Goal: Transaction & Acquisition: Purchase product/service

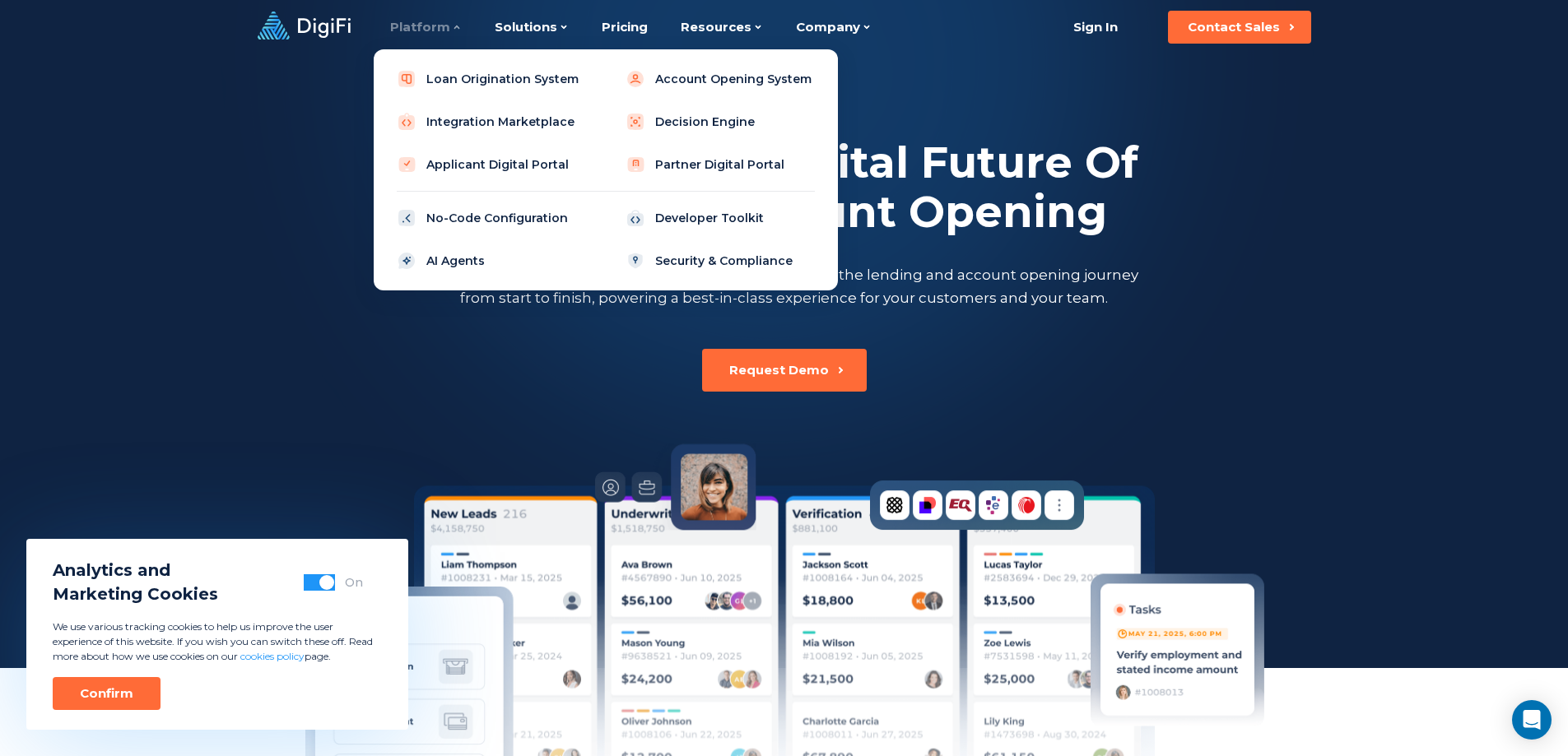
click at [435, 31] on div "Platform" at bounding box center [426, 27] width 72 height 54
click at [476, 122] on link "Integration Marketplace" at bounding box center [491, 122] width 209 height 33
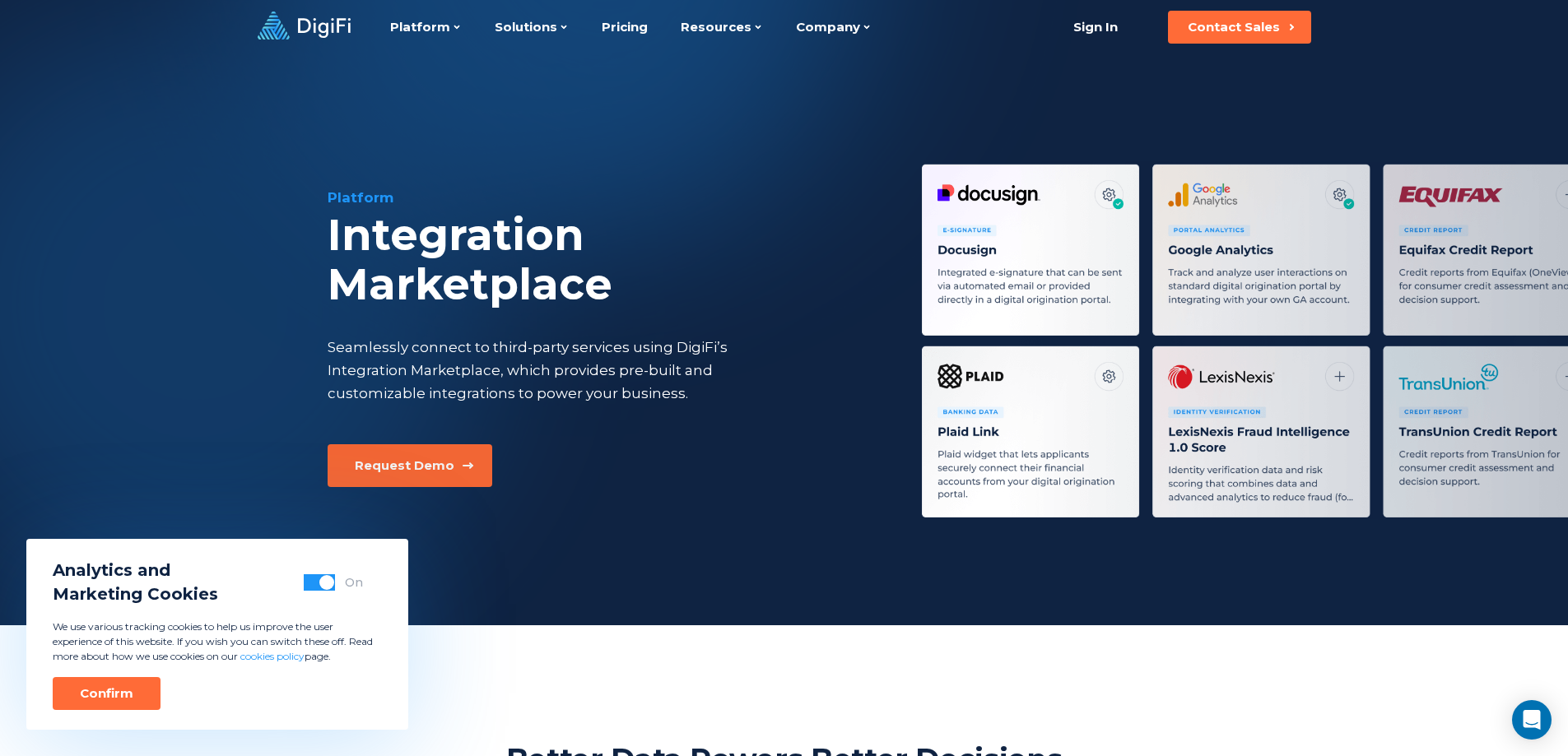
click at [394, 457] on div "Request Demo" at bounding box center [404, 465] width 100 height 17
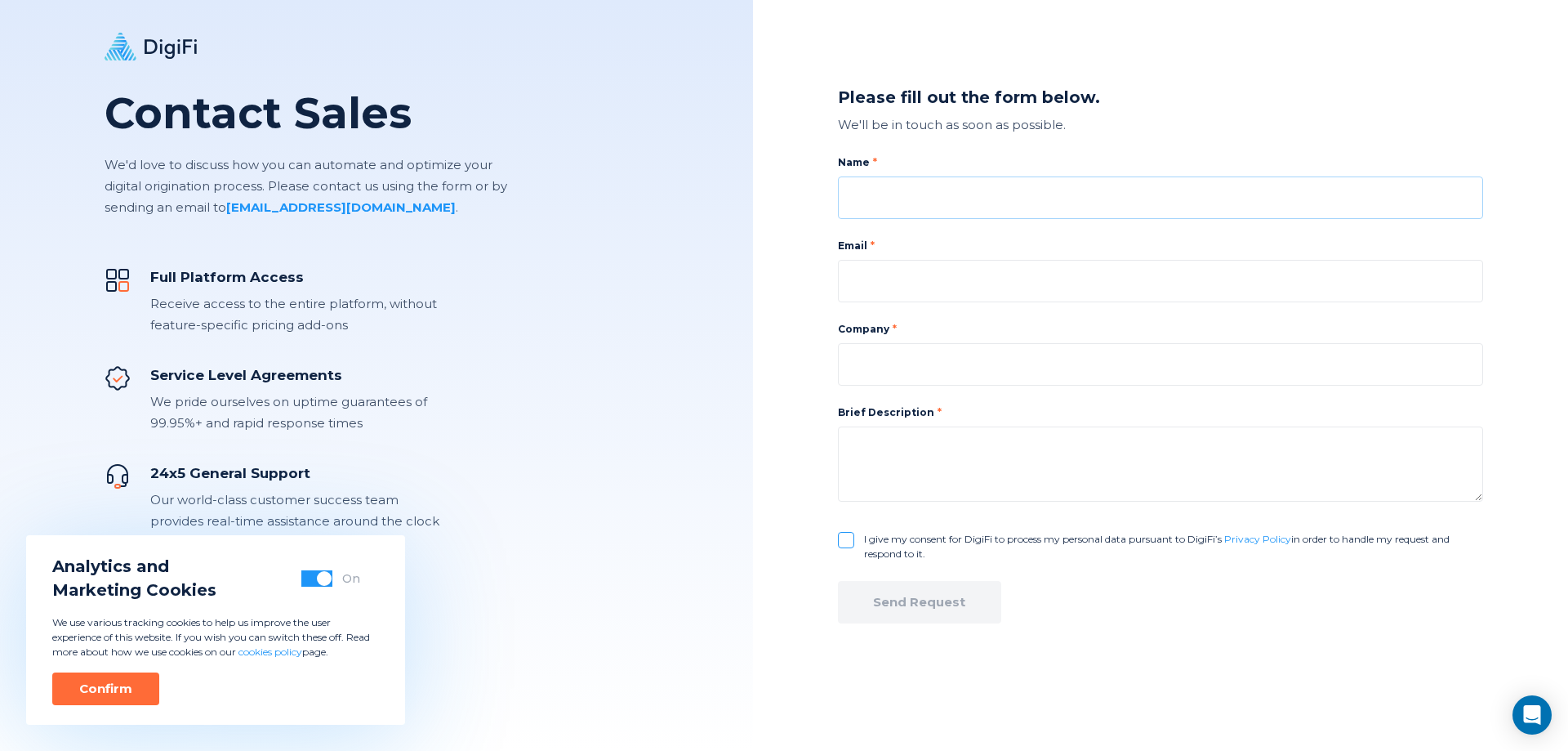
click at [882, 197] on input at bounding box center [1161, 197] width 645 height 42
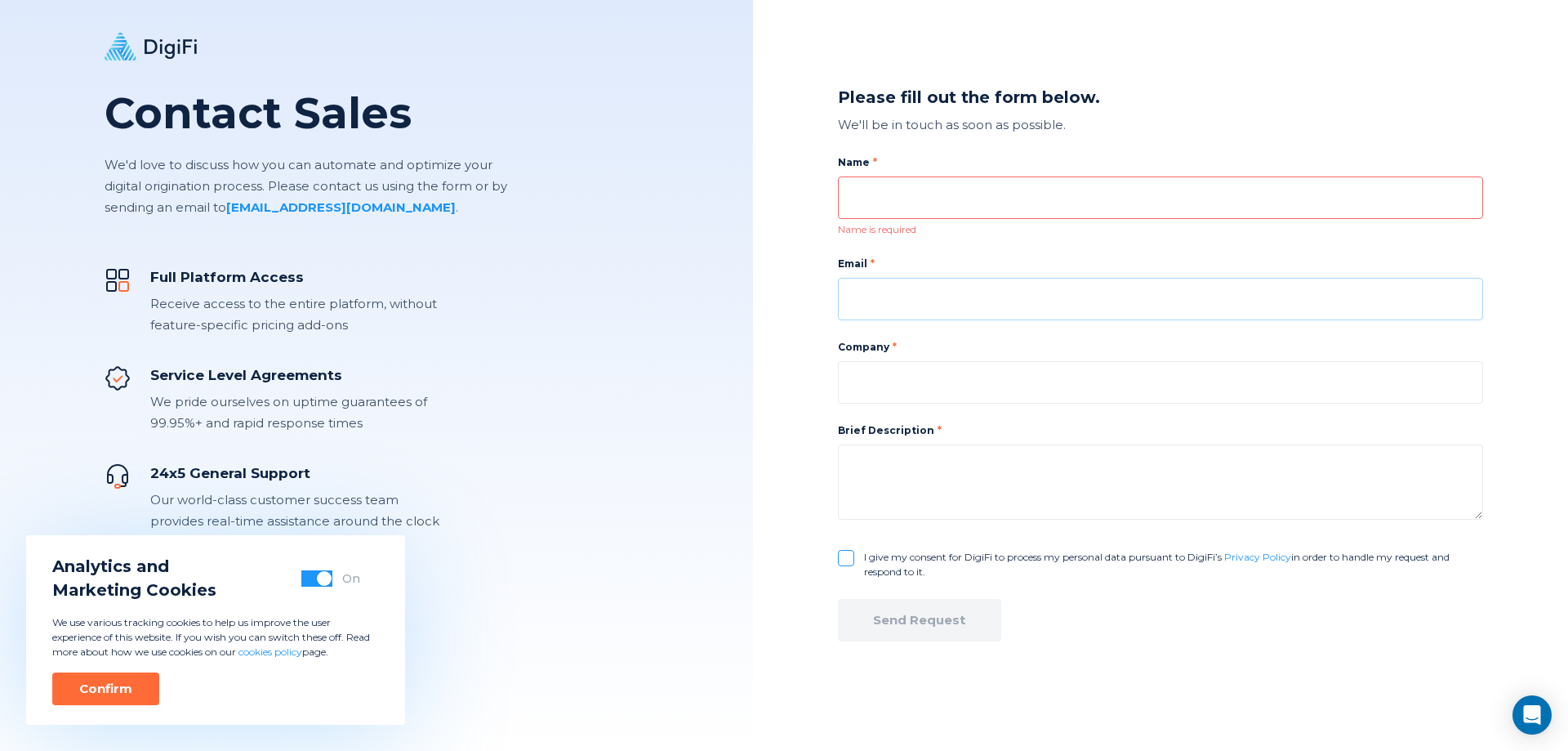
click at [870, 282] on input at bounding box center [1161, 298] width 645 height 42
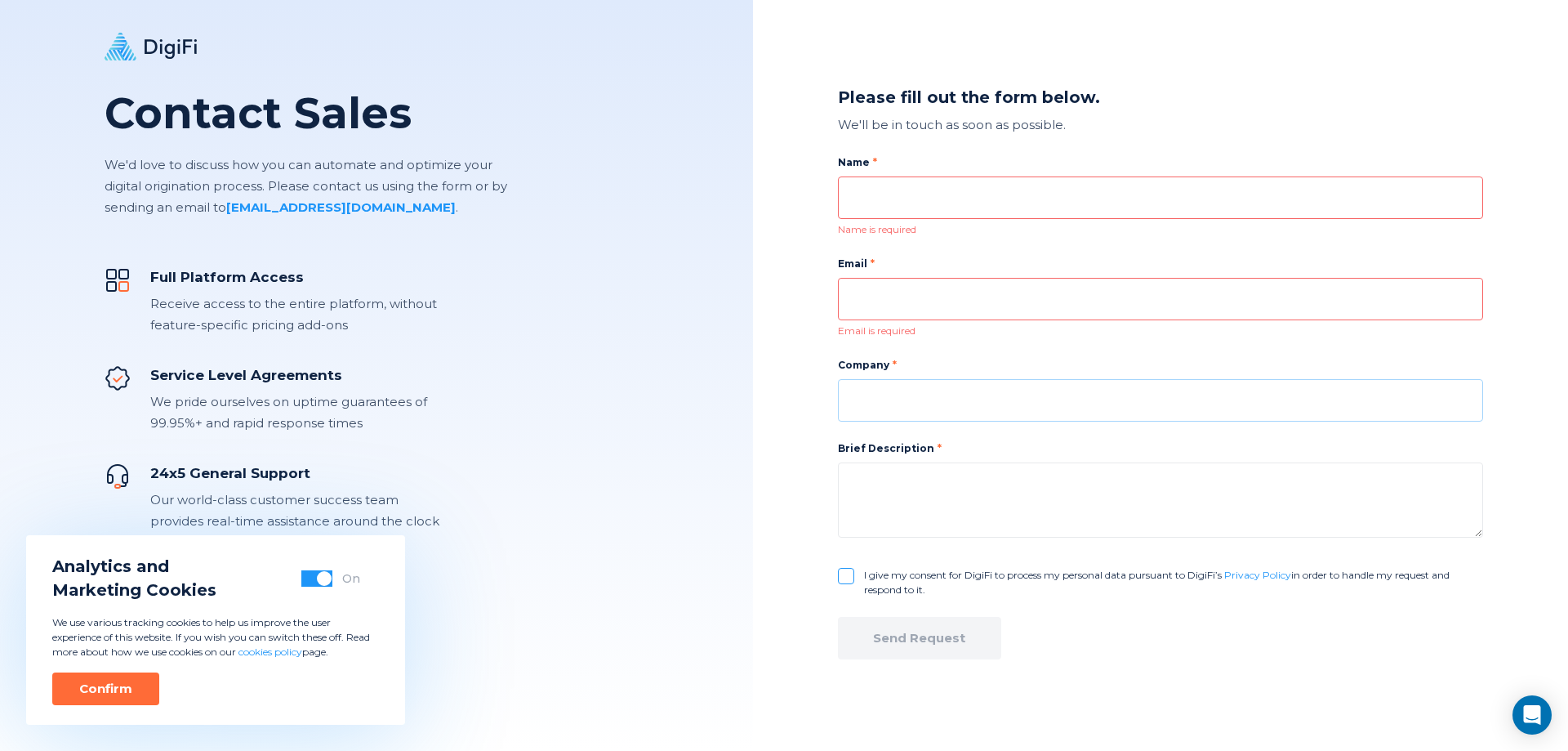
click at [862, 385] on input at bounding box center [1161, 400] width 645 height 42
click at [886, 481] on textarea at bounding box center [1151, 500] width 640 height 75
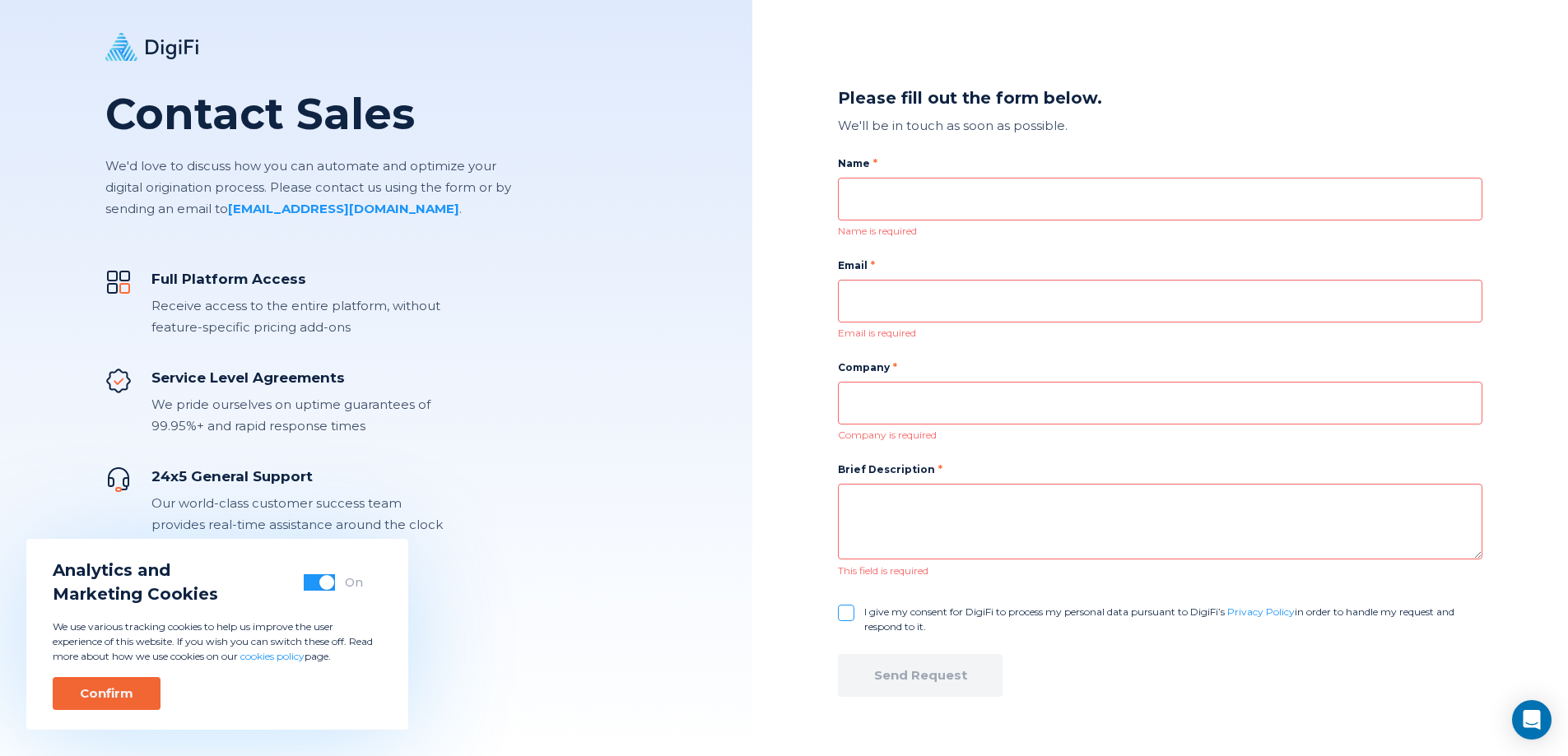
click at [109, 680] on button "Confirm" at bounding box center [106, 693] width 107 height 33
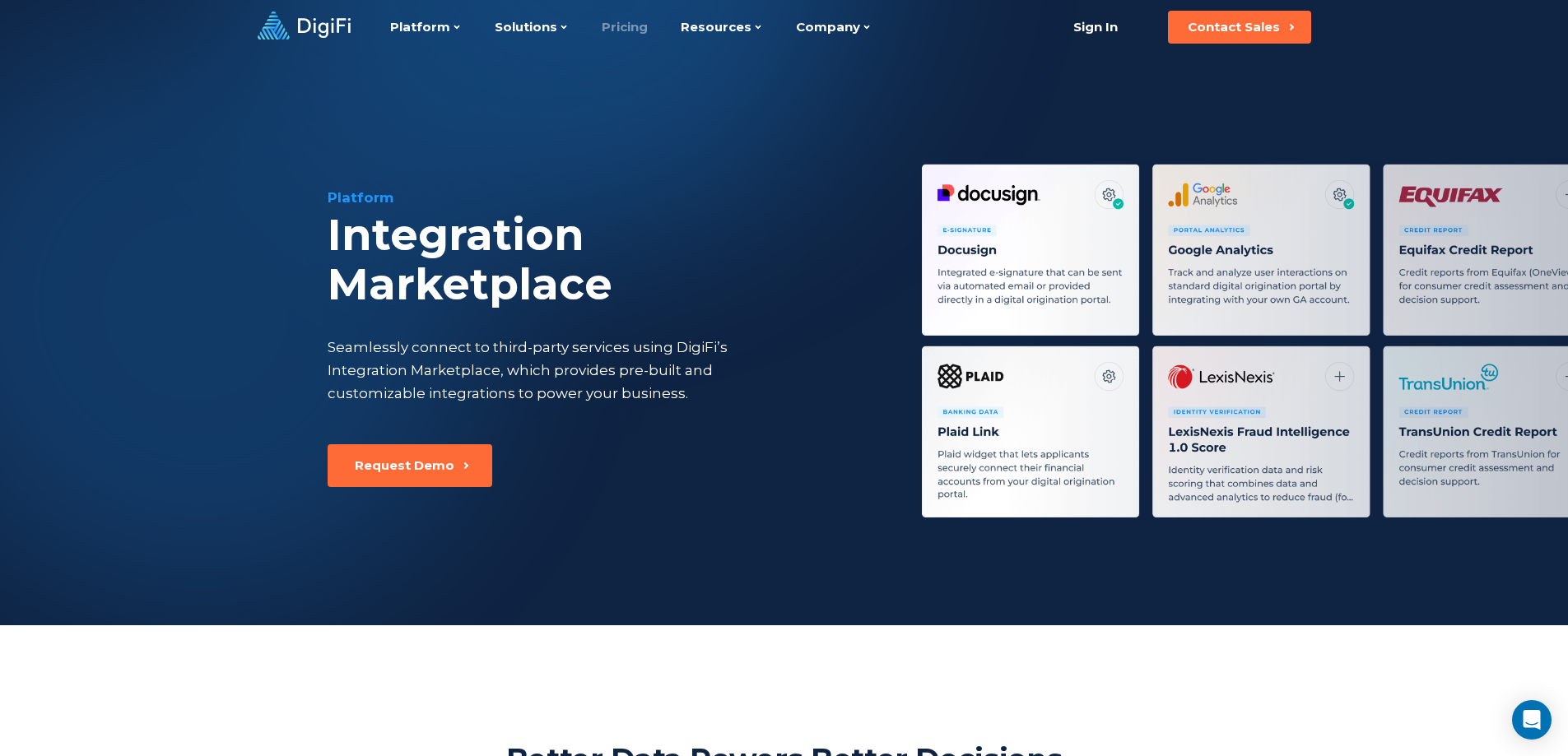
click at [619, 30] on link "Pricing" at bounding box center [625, 27] width 46 height 54
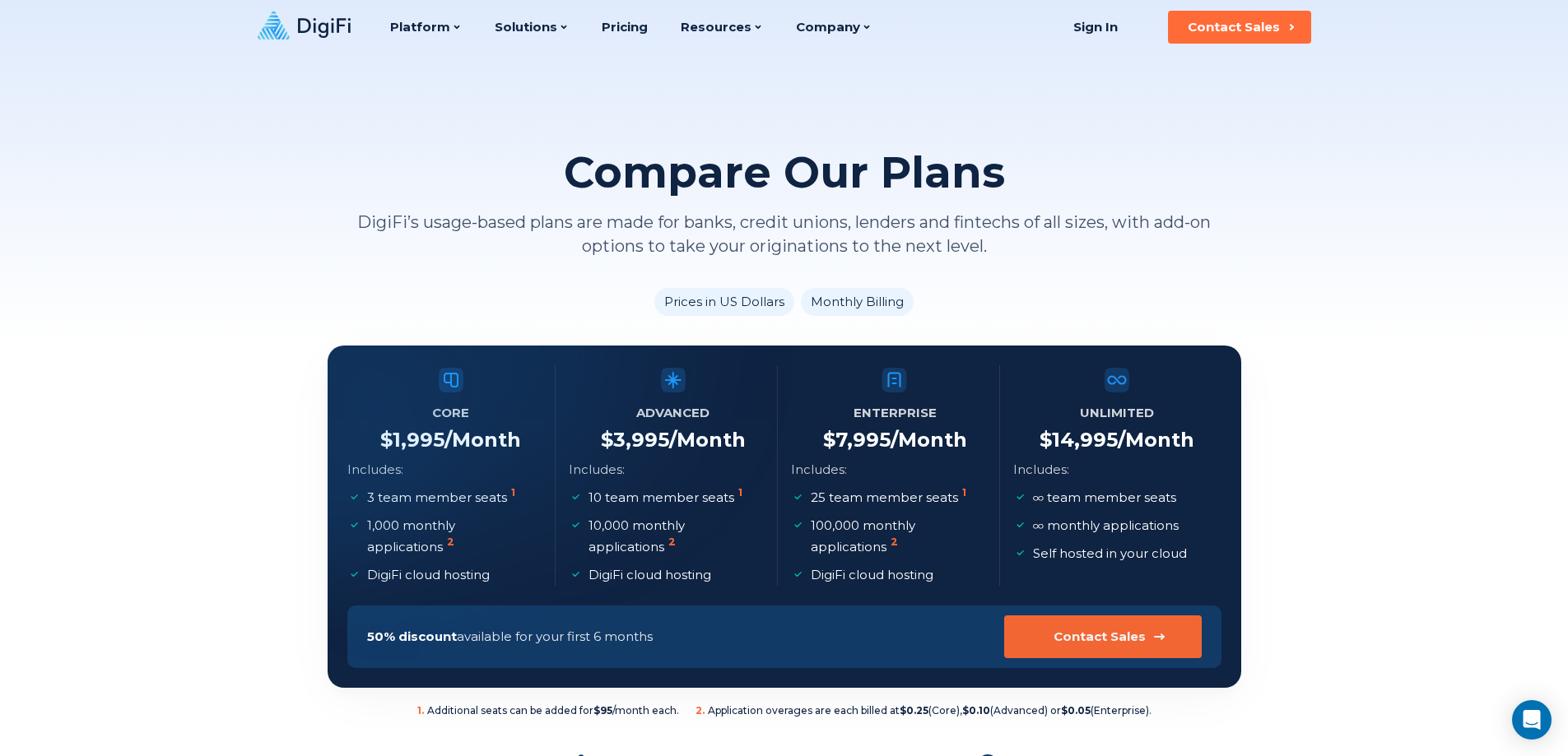
click at [1077, 642] on div "Contact Sales" at bounding box center [1100, 636] width 93 height 17
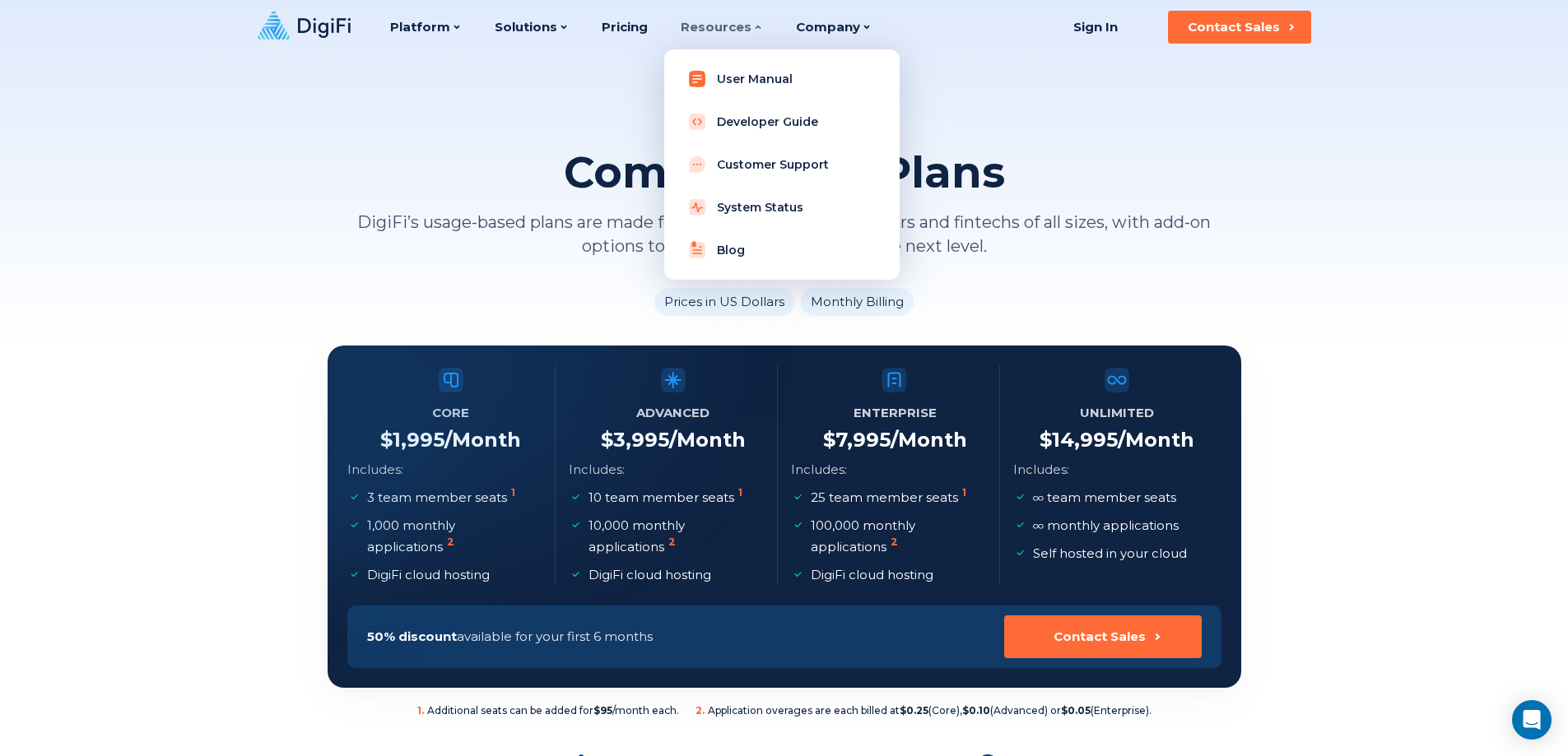
click at [732, 83] on link "User Manual" at bounding box center [781, 79] width 209 height 33
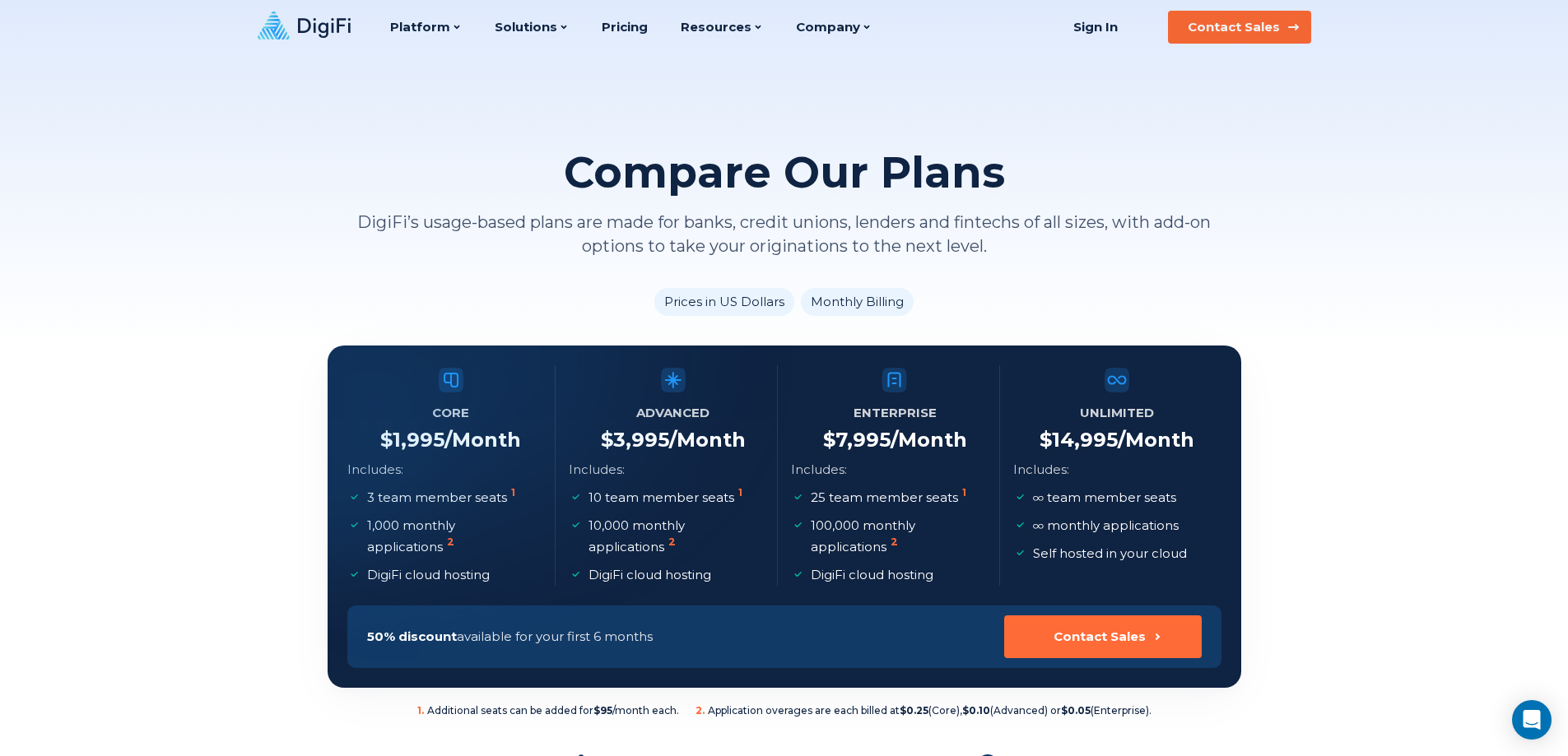
click at [1246, 28] on div "Contact Sales" at bounding box center [1233, 27] width 93 height 17
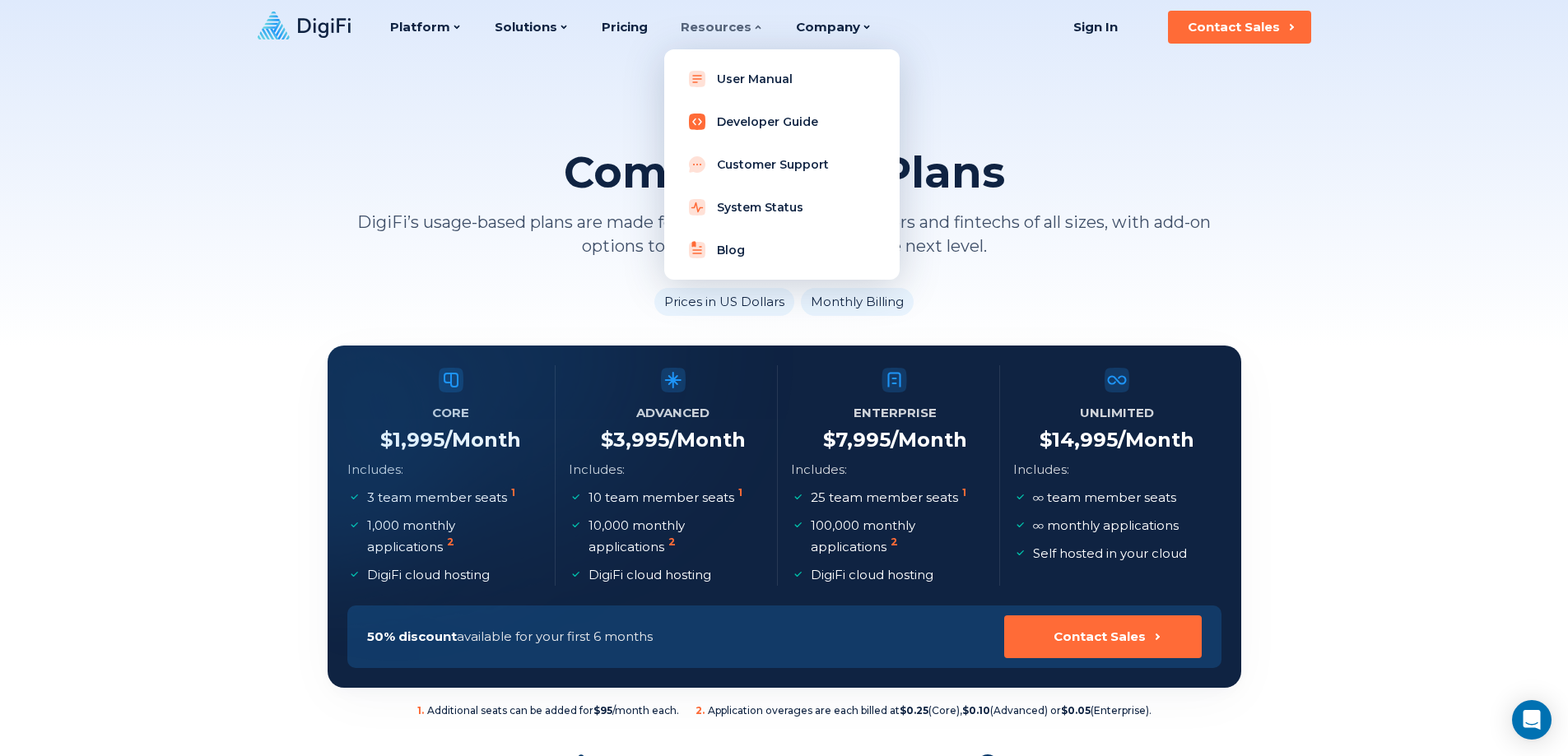
click at [791, 121] on link "Developer Guide" at bounding box center [781, 122] width 209 height 33
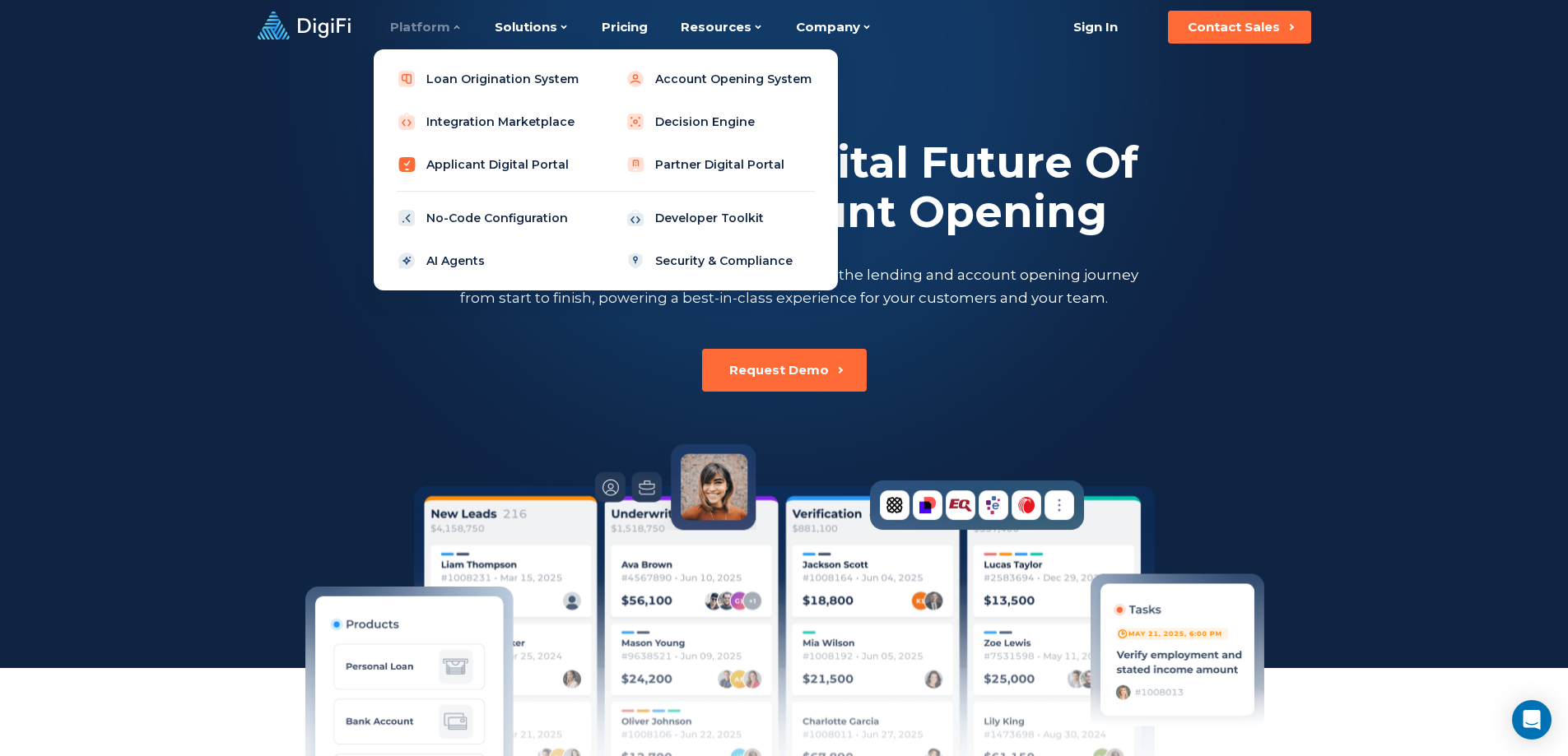
click at [480, 168] on link "Applicant Digital Portal" at bounding box center [491, 165] width 209 height 33
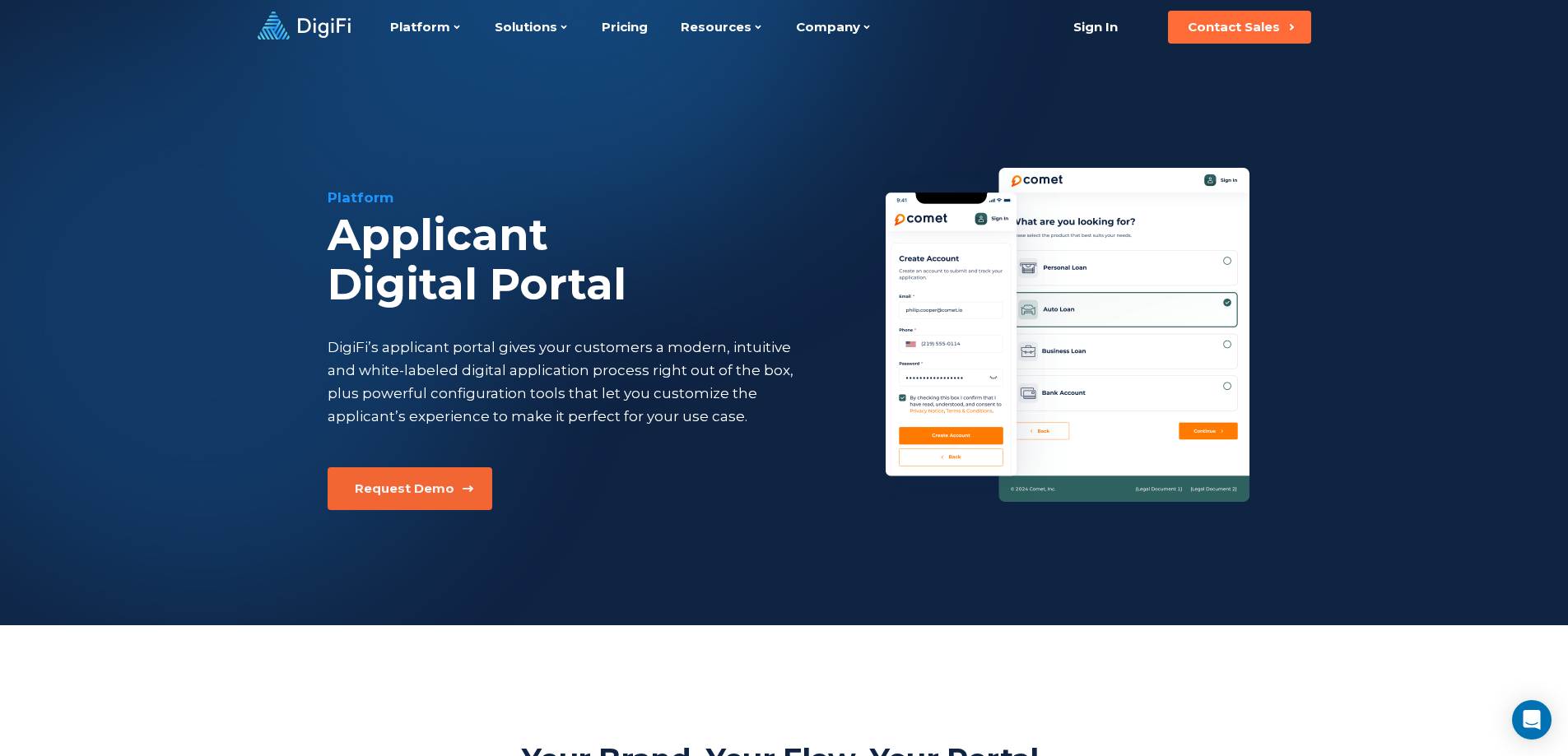
click at [411, 486] on div "Request Demo" at bounding box center [404, 488] width 100 height 17
